Goal: Task Accomplishment & Management: Manage account settings

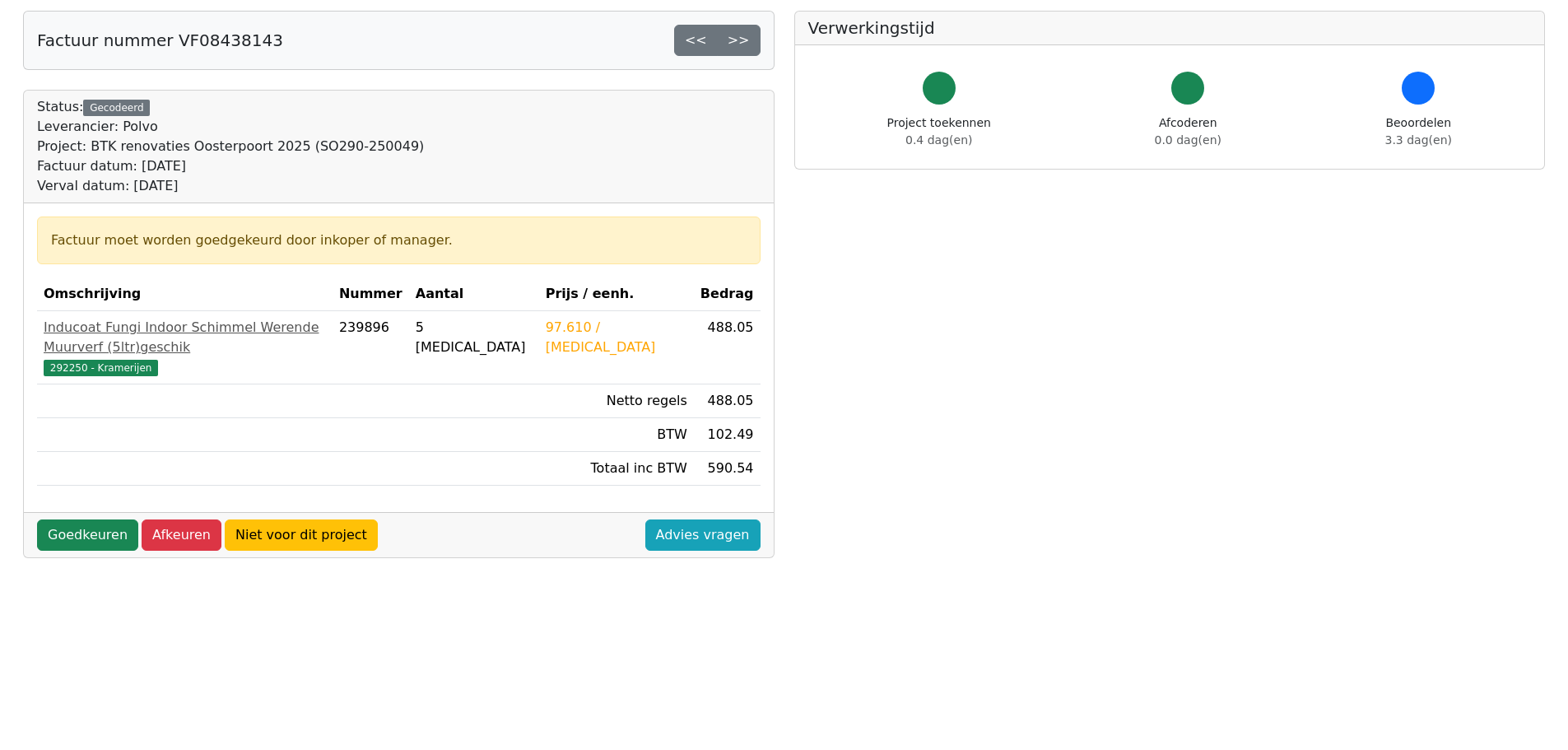
scroll to position [82, 0]
click at [76, 518] on link "Goedkeuren" at bounding box center [88, 534] width 101 height 31
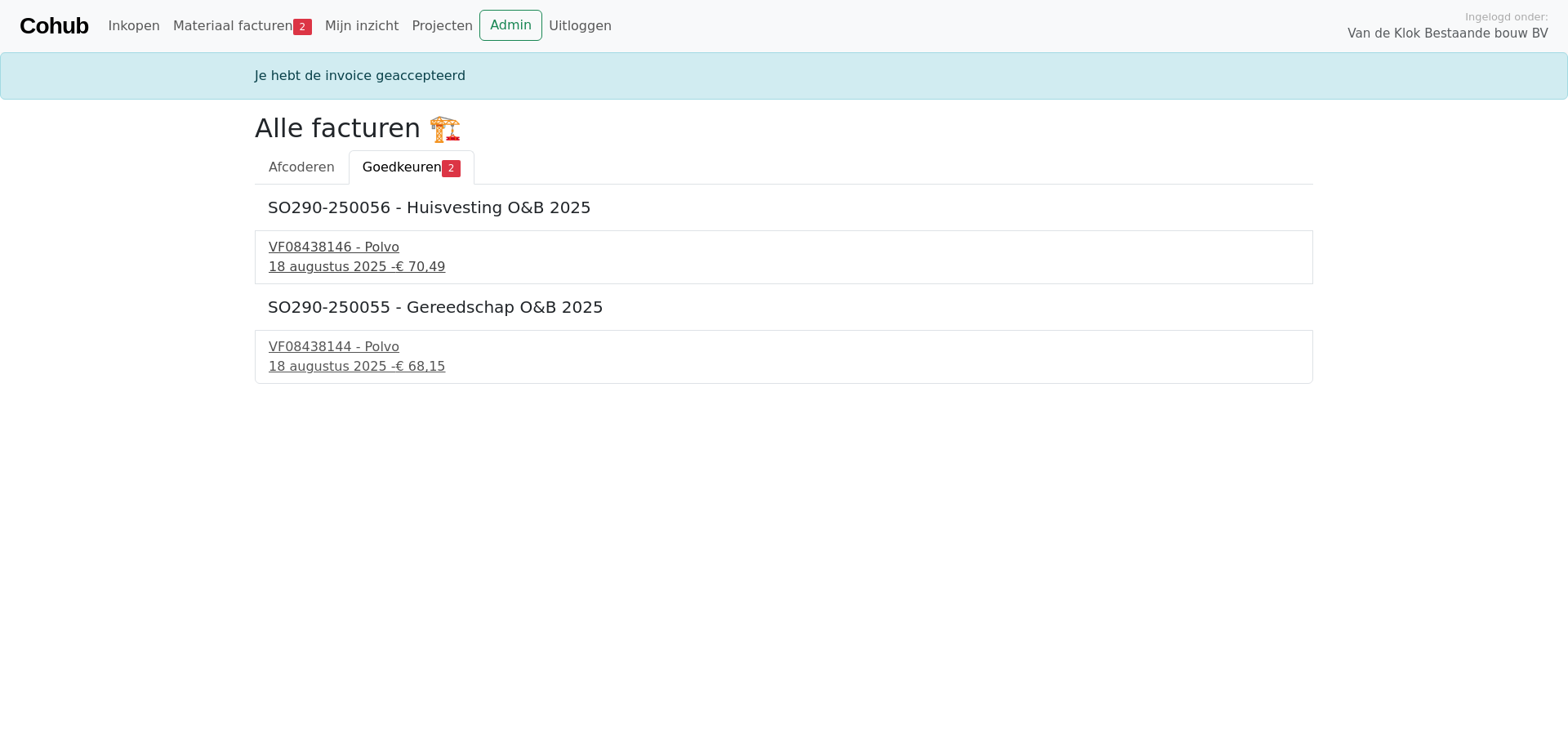
click at [349, 257] on div "VF08438146 - Polvo" at bounding box center [784, 247] width 1031 height 19
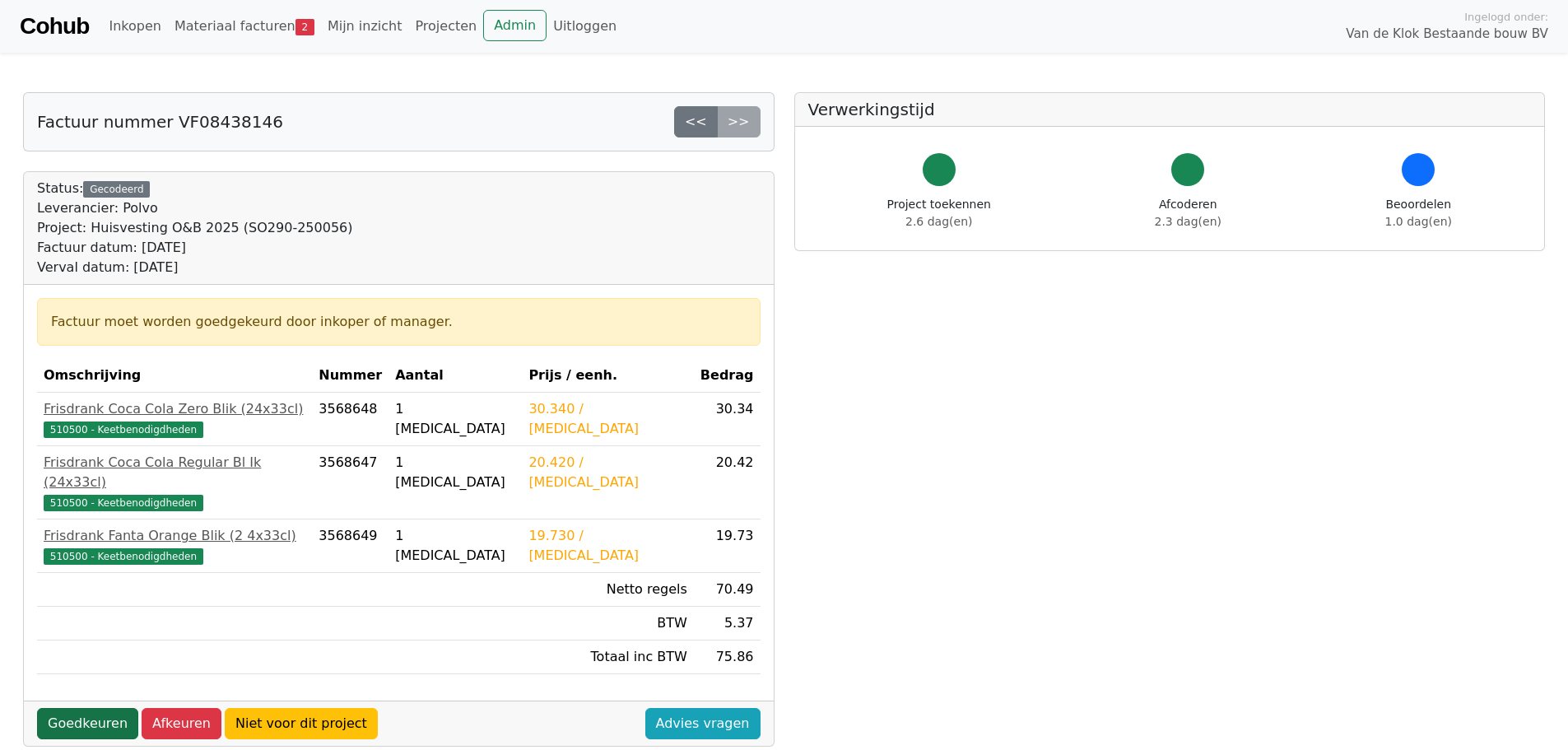
click at [79, 708] on link "Goedkeuren" at bounding box center [88, 723] width 101 height 31
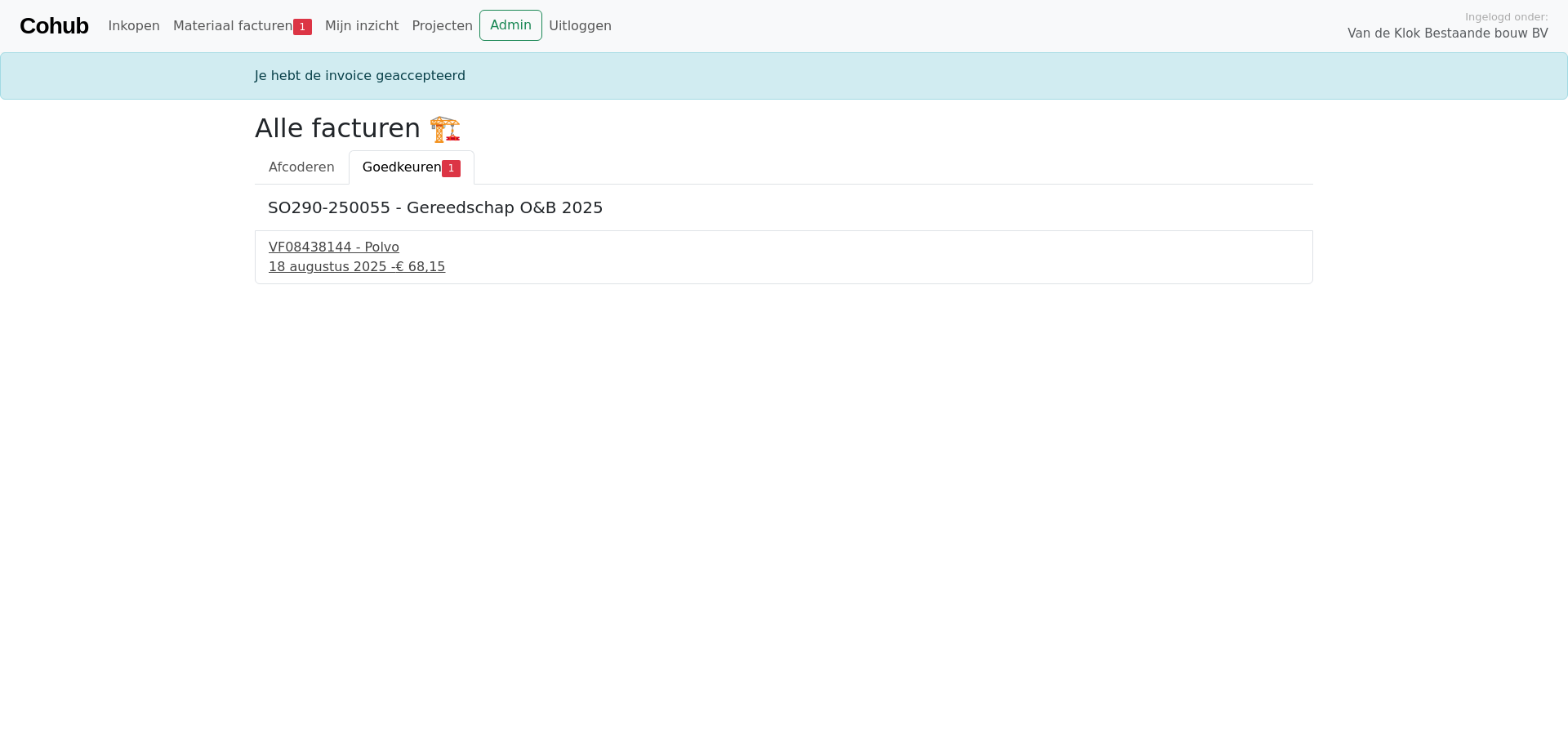
click at [333, 253] on div "VF08438144 - Polvo" at bounding box center [784, 247] width 1031 height 19
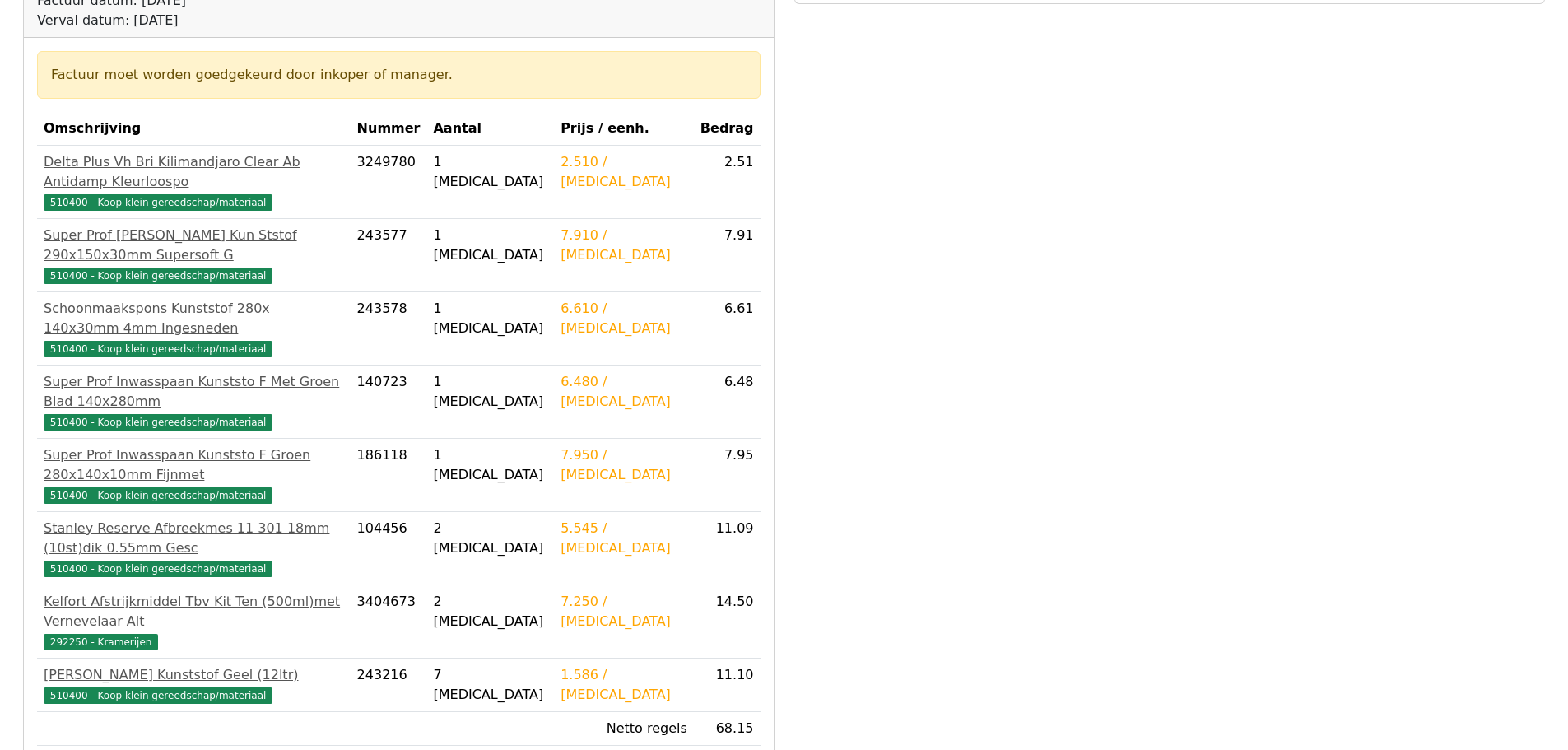
scroll to position [329, 0]
